Goal: Transaction & Acquisition: Obtain resource

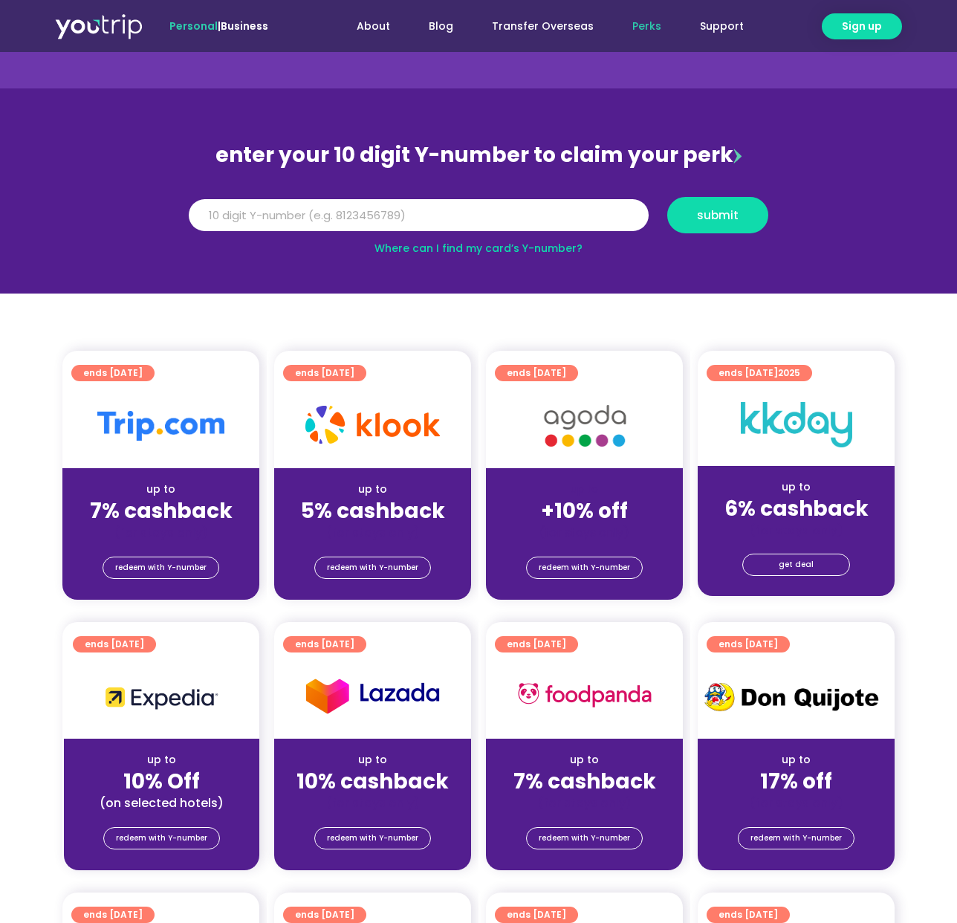
scroll to position [77, 0]
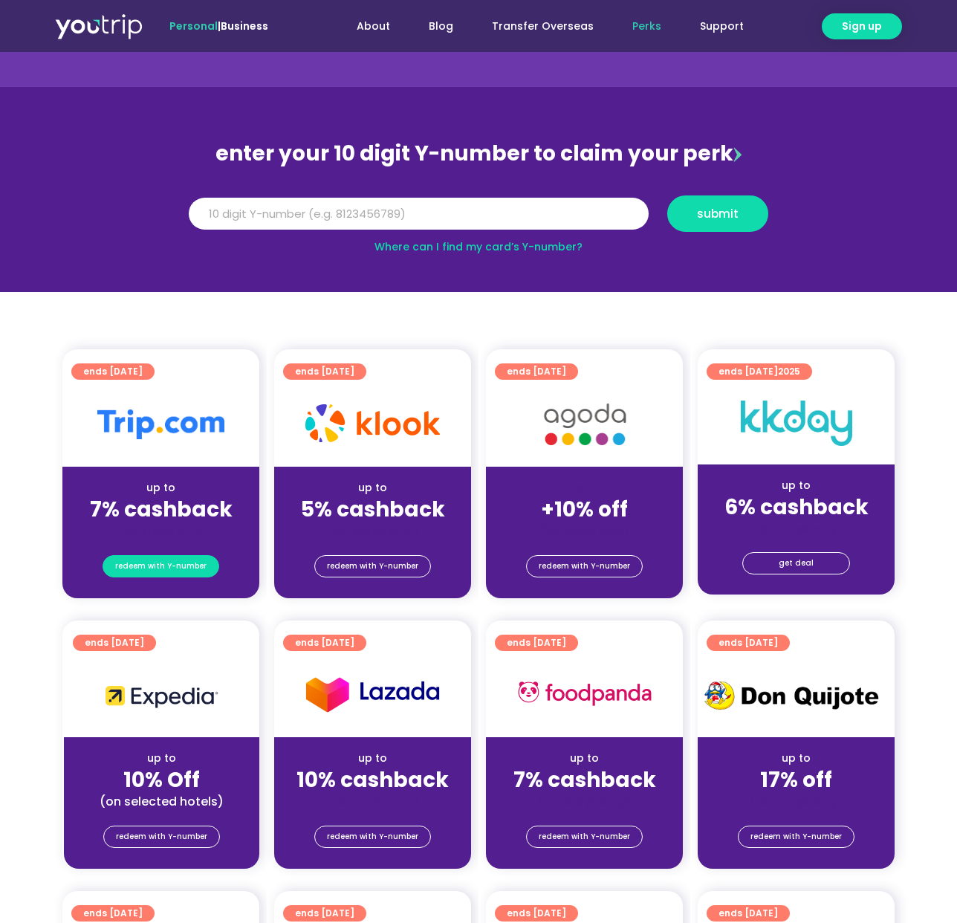
click at [161, 567] on span "redeem with Y-number" at bounding box center [160, 566] width 91 height 21
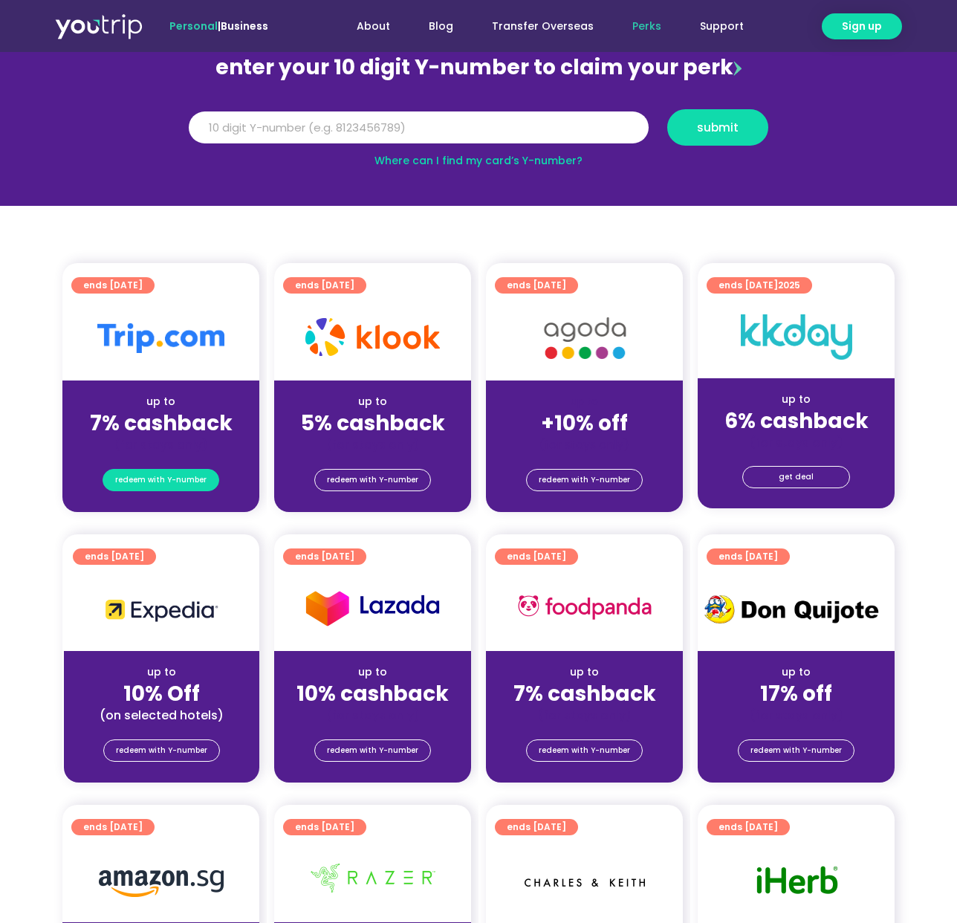
scroll to position [163, 0]
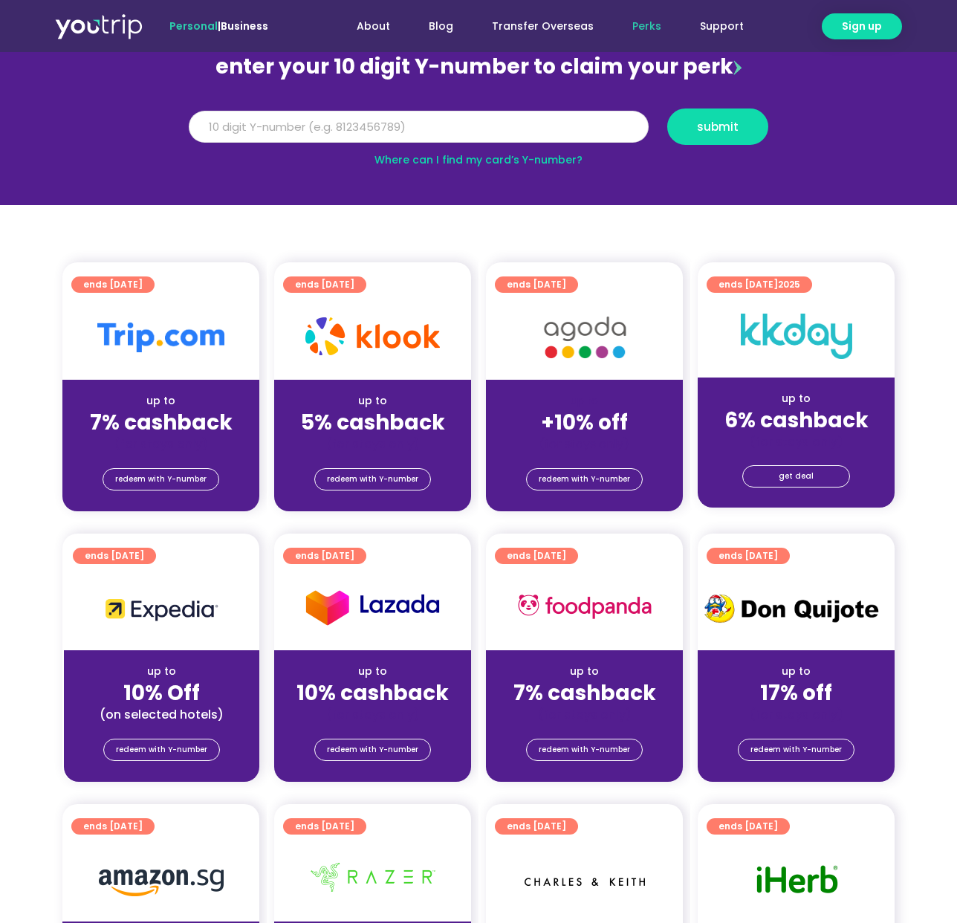
click at [314, 126] on input "Y Number" at bounding box center [419, 127] width 460 height 33
type input "8116533311"
click at [711, 127] on span "submit" at bounding box center [718, 126] width 42 height 11
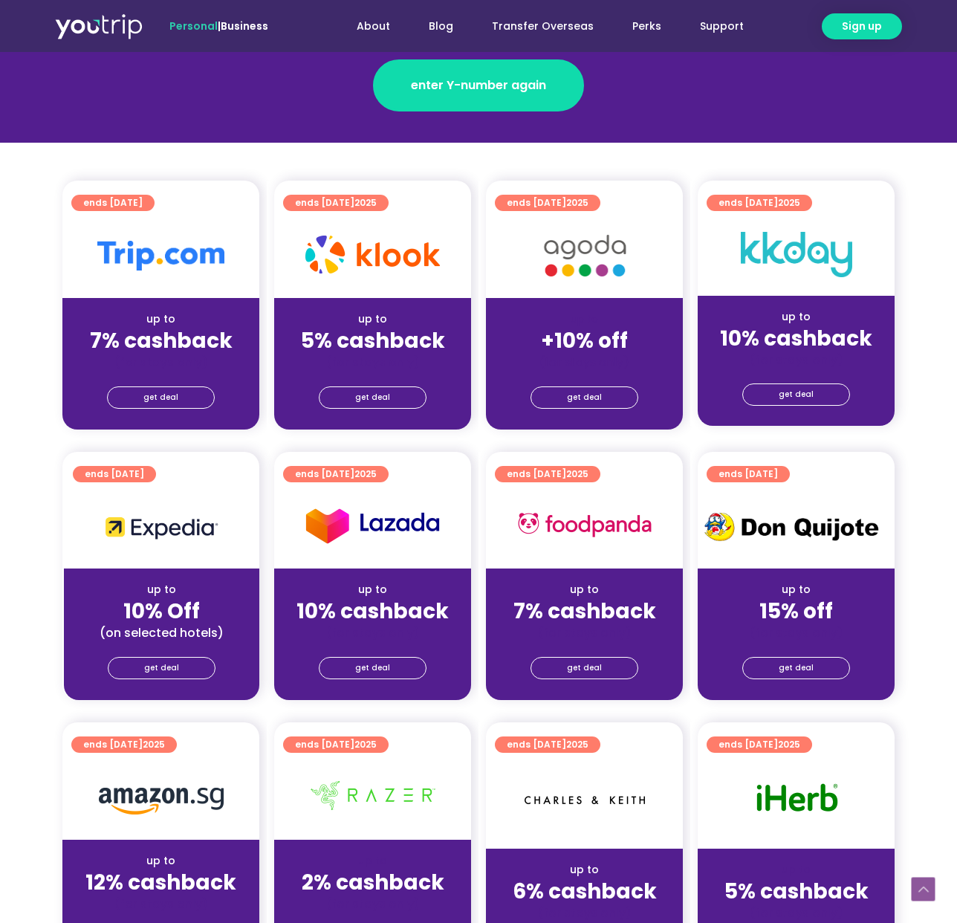
scroll to position [267, 0]
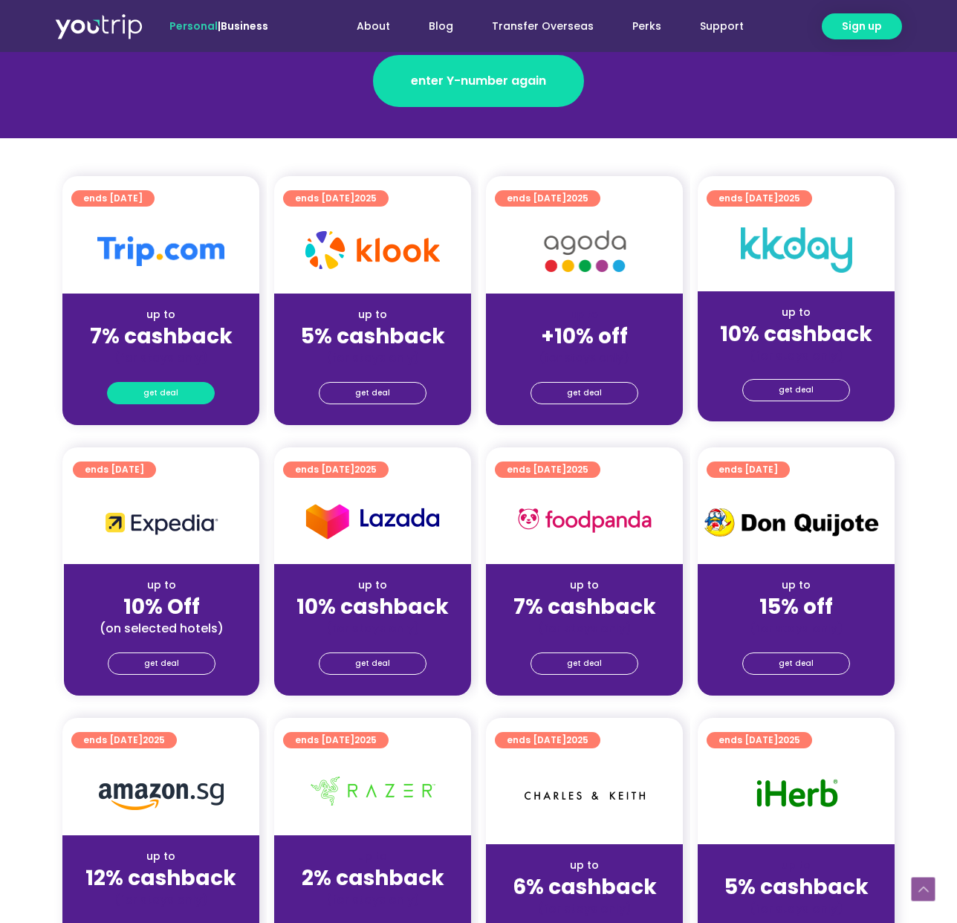
click at [151, 394] on span "get deal" at bounding box center [160, 393] width 35 height 21
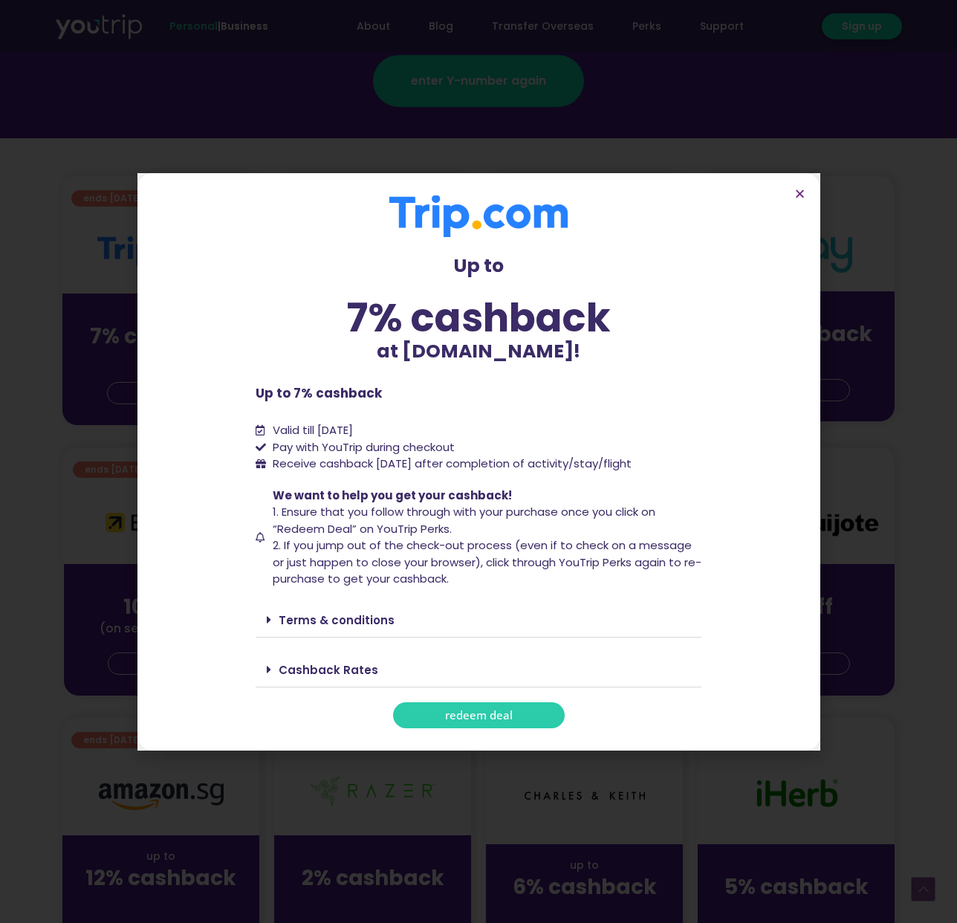
click at [514, 714] on link "redeem deal" at bounding box center [479, 715] width 172 height 26
